Goal: Check status: Check status

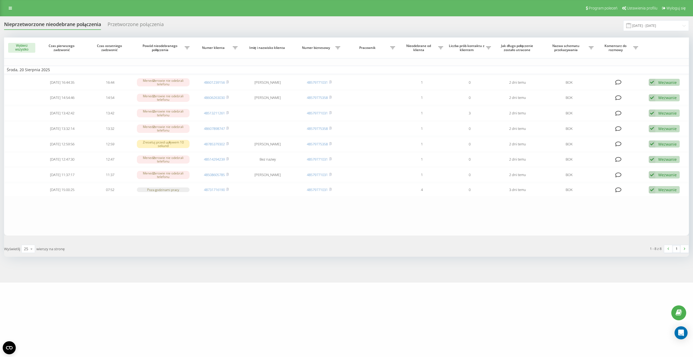
click at [631, 27] on span at bounding box center [628, 25] width 5 height 5
click at [631, 26] on span at bounding box center [628, 25] width 5 height 5
click at [631, 27] on span at bounding box center [628, 25] width 5 height 5
click at [653, 29] on input "[DATE] - [DATE]" at bounding box center [656, 25] width 66 height 11
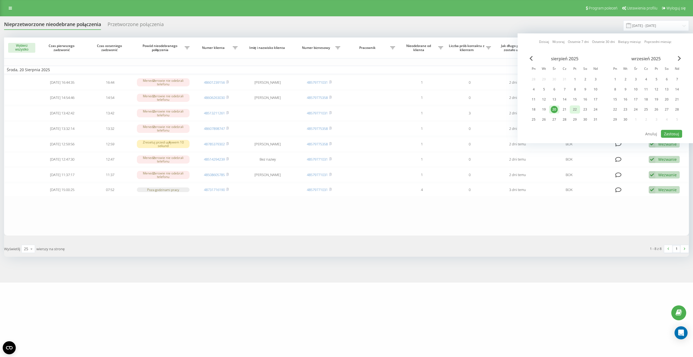
click at [575, 110] on div "22" at bounding box center [574, 109] width 7 height 7
click at [668, 132] on button "Zastosuj" at bounding box center [671, 134] width 21 height 8
type input "[DATE] - [DATE]"
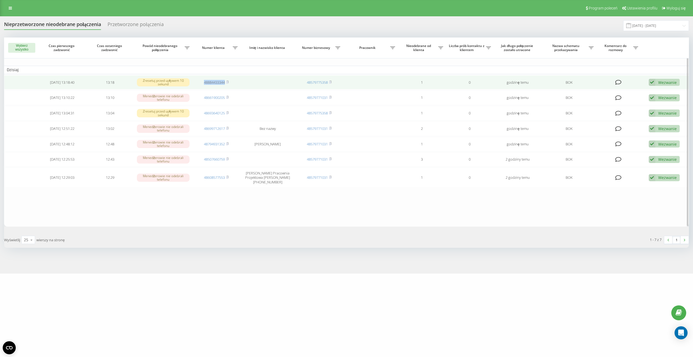
drag, startPoint x: 202, startPoint y: 83, endPoint x: 225, endPoint y: 84, distance: 23.3
click at [225, 84] on td "48884433344" at bounding box center [216, 82] width 48 height 14
copy link "48884433344"
click at [245, 82] on td at bounding box center [267, 82] width 55 height 14
drag, startPoint x: 202, startPoint y: 85, endPoint x: 226, endPoint y: 84, distance: 24.2
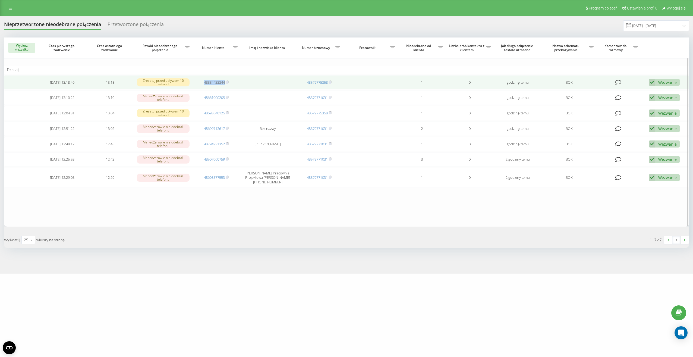
click at [226, 84] on td "48884433344" at bounding box center [216, 82] width 48 height 14
drag, startPoint x: 226, startPoint y: 84, endPoint x: 220, endPoint y: 82, distance: 6.7
copy link "48884433344"
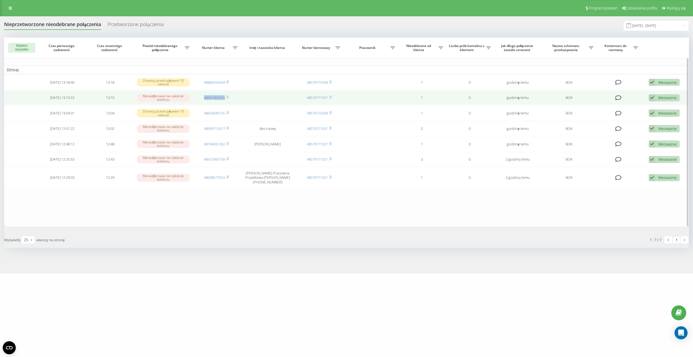
drag, startPoint x: 197, startPoint y: 98, endPoint x: 224, endPoint y: 98, distance: 26.9
click at [224, 98] on td "48661900205" at bounding box center [216, 97] width 48 height 14
drag, startPoint x: 224, startPoint y: 98, endPoint x: 219, endPoint y: 98, distance: 5.2
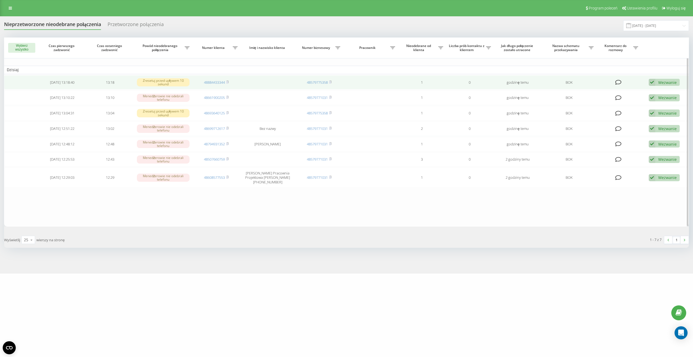
drag, startPoint x: 219, startPoint y: 98, endPoint x: 251, endPoint y: 85, distance: 34.1
click at [251, 85] on td at bounding box center [267, 82] width 55 height 14
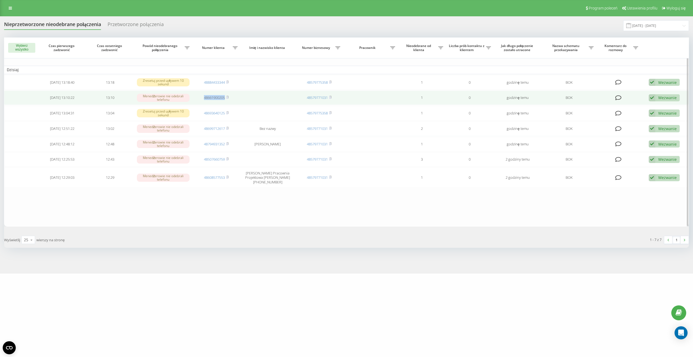
drag, startPoint x: 201, startPoint y: 98, endPoint x: 226, endPoint y: 97, distance: 24.7
click at [226, 97] on td "48661900205" at bounding box center [216, 97] width 48 height 14
drag, startPoint x: 226, startPoint y: 97, endPoint x: 218, endPoint y: 98, distance: 7.4
copy link "48661900205"
